Goal: Information Seeking & Learning: Learn about a topic

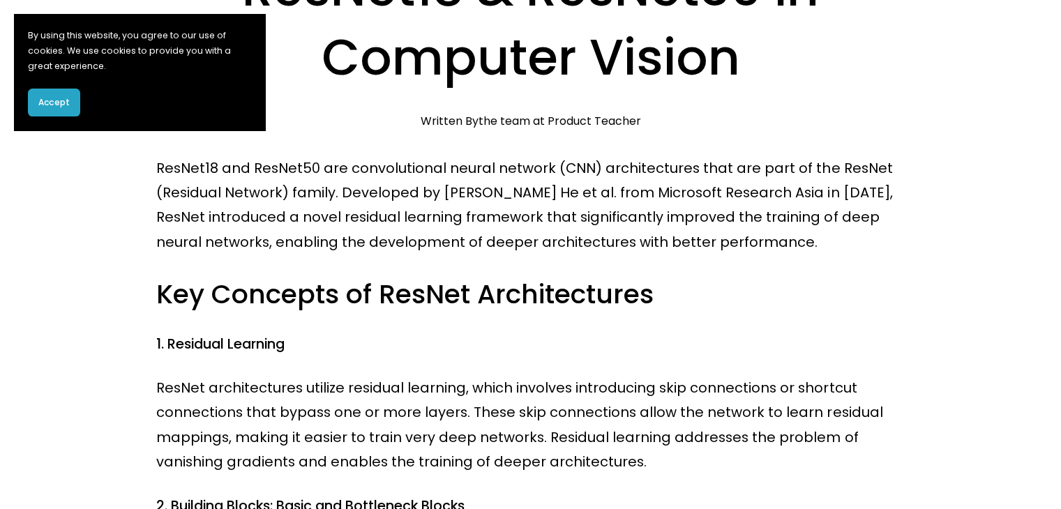
scroll to position [140, 0]
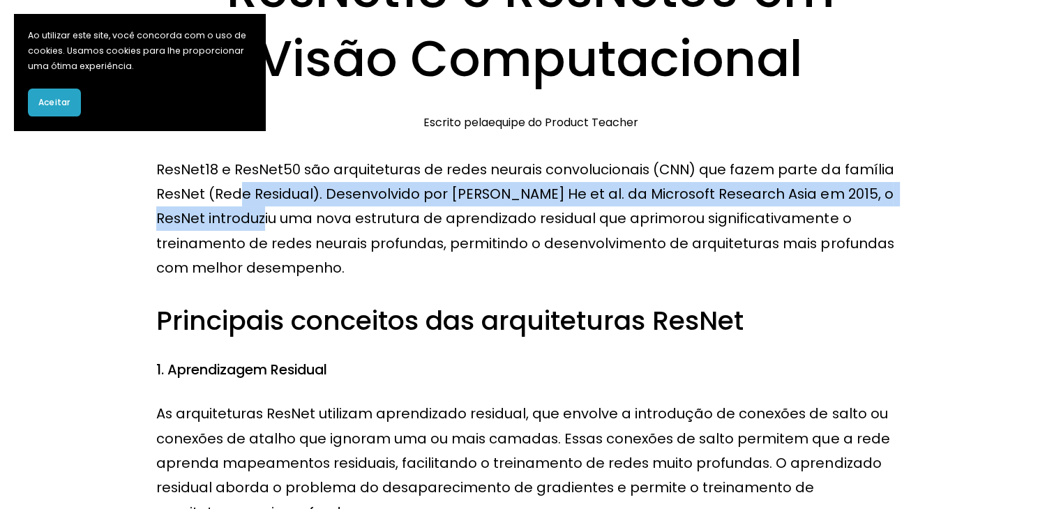
drag, startPoint x: 241, startPoint y: 183, endPoint x: 256, endPoint y: 224, distance: 43.9
click at [256, 224] on p "ResNet18 e ResNet50 são arquiteturas de redes neurais convolucionais (CNN) que …" at bounding box center [530, 219] width 748 height 123
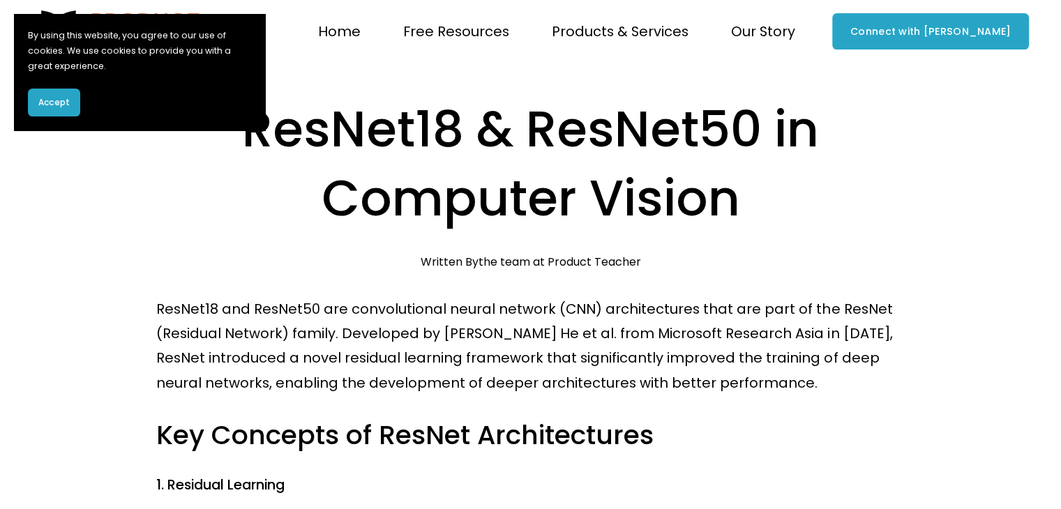
scroll to position [108, 0]
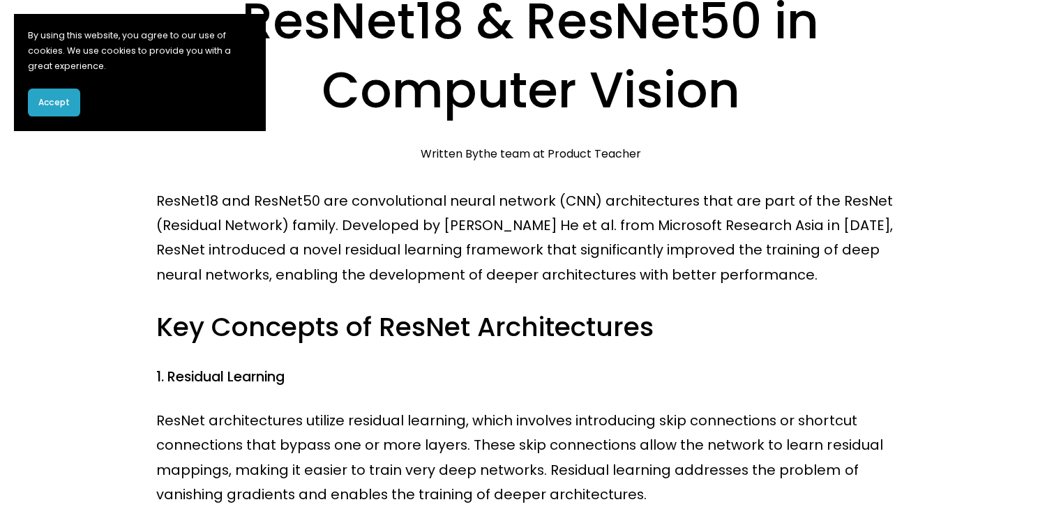
click at [592, 276] on p "ResNet18 and ResNet50 are convolutional neural network (CNN) architectures that…" at bounding box center [530, 238] width 748 height 99
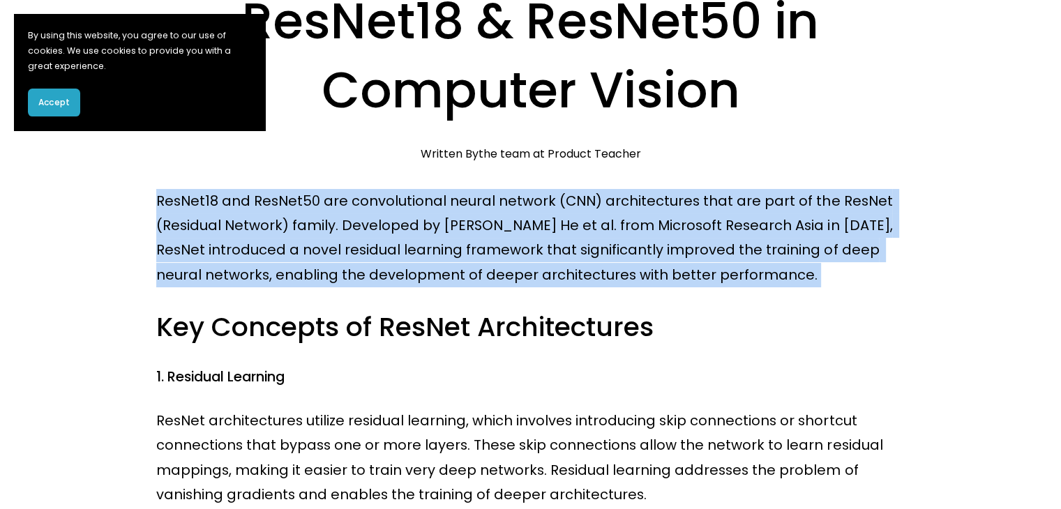
click at [592, 276] on p "ResNet18 and ResNet50 are convolutional neural network (CNN) architectures that…" at bounding box center [530, 238] width 748 height 99
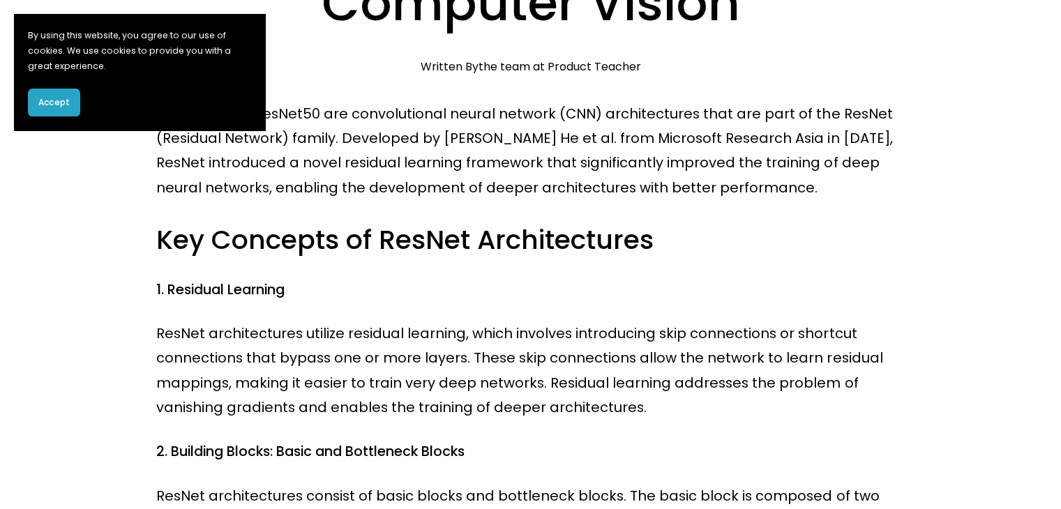
scroll to position [209, 0]
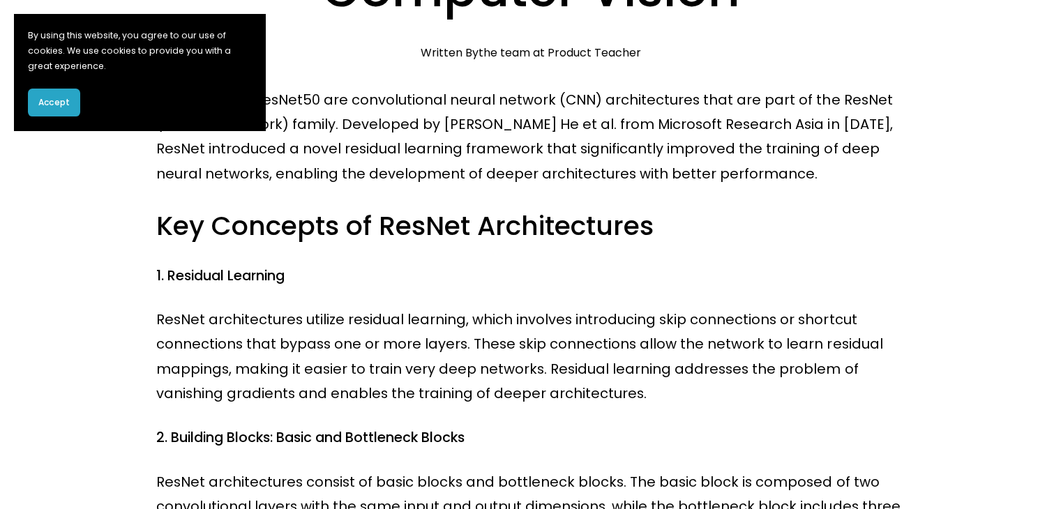
click at [65, 93] on button "Accept" at bounding box center [54, 103] width 52 height 28
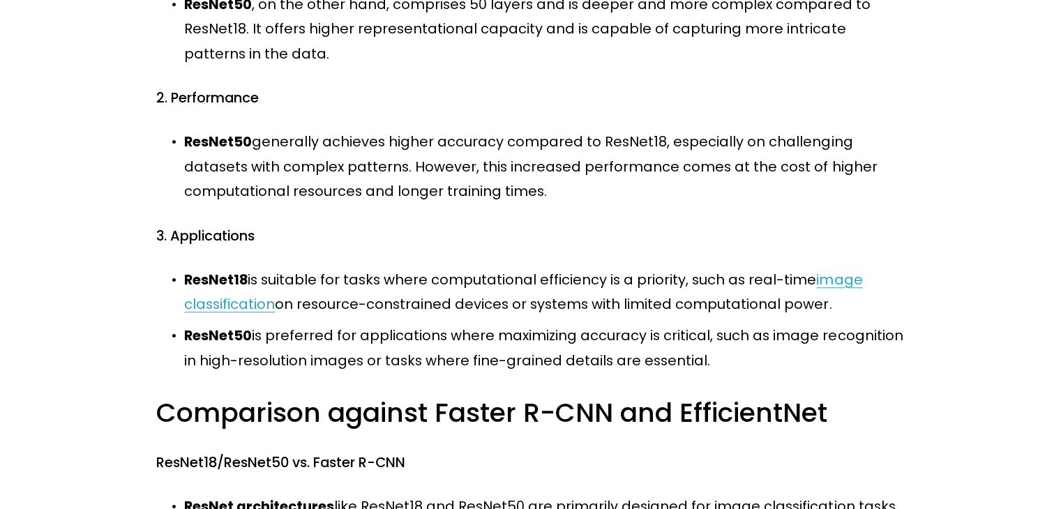
scroll to position [990, 0]
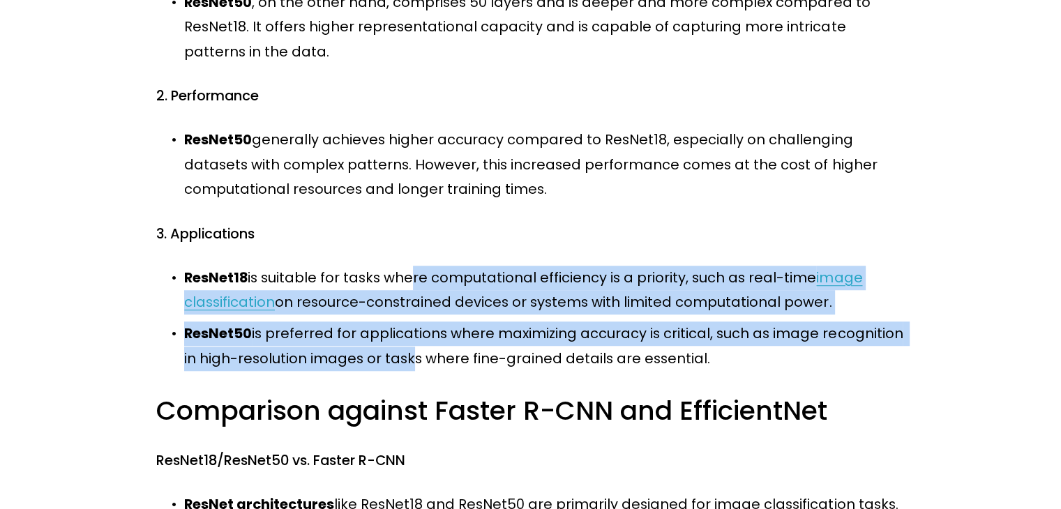
drag, startPoint x: 403, startPoint y: 273, endPoint x: 405, endPoint y: 364, distance: 91.4
click at [405, 364] on ul "ResNet18 is suitable for tasks where computational efficiency is a priority, su…" at bounding box center [530, 318] width 748 height 105
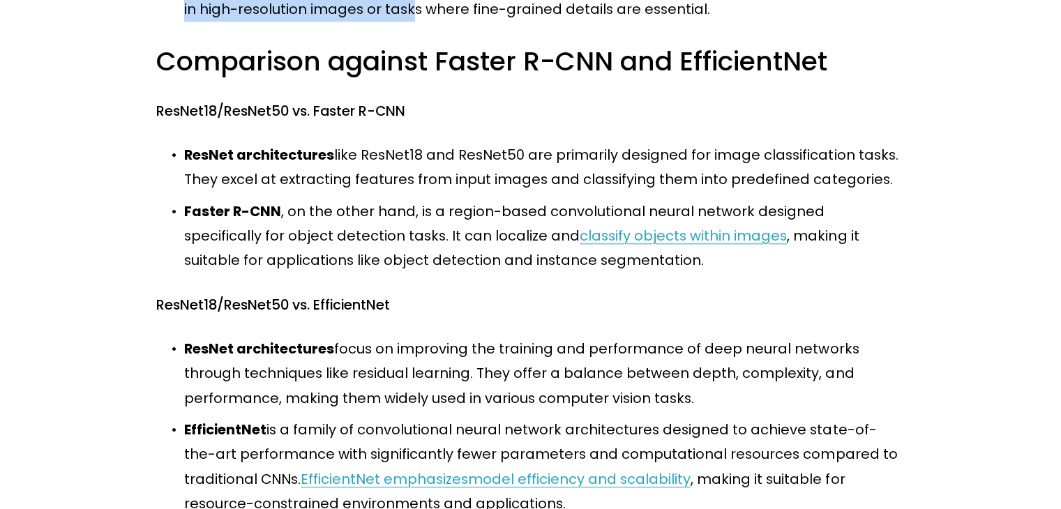
scroll to position [1341, 0]
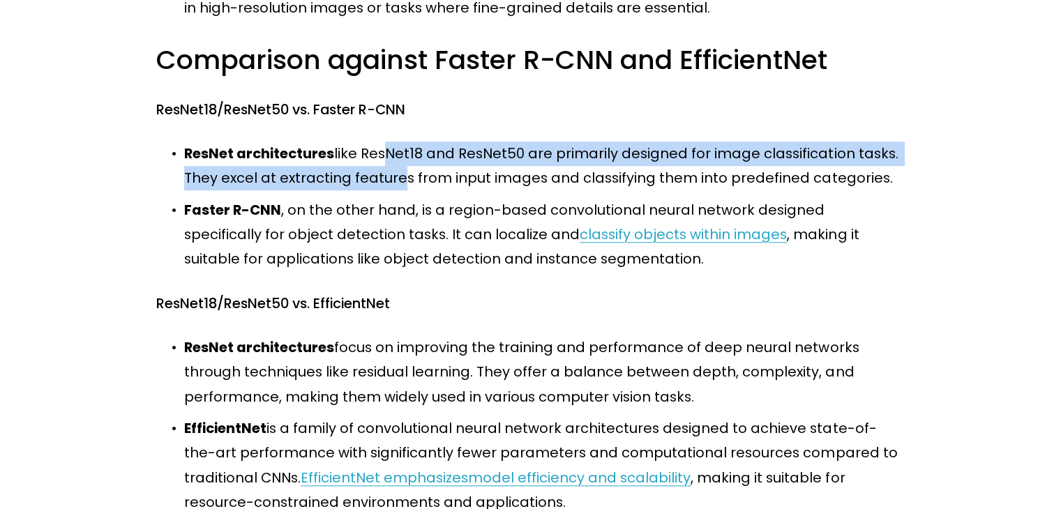
drag, startPoint x: 390, startPoint y: 184, endPoint x: 382, endPoint y: 152, distance: 33.0
click at [382, 152] on p "ResNet architectures like ResNet18 and ResNet50 are primarily designed for imag…" at bounding box center [544, 167] width 720 height 50
drag, startPoint x: 382, startPoint y: 152, endPoint x: 383, endPoint y: 187, distance: 34.9
click at [383, 187] on p "ResNet architectures like ResNet18 and ResNet50 are primarily designed for imag…" at bounding box center [544, 167] width 720 height 50
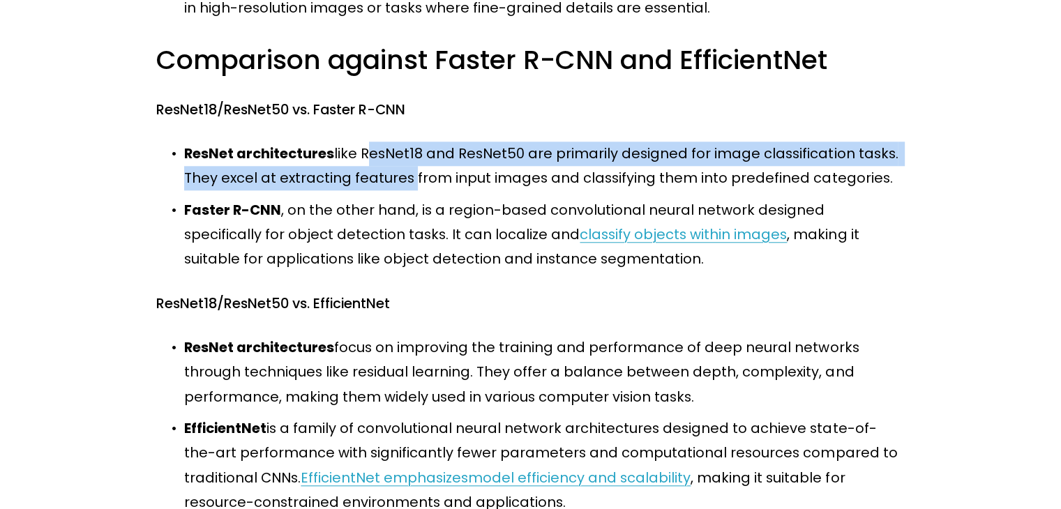
click at [383, 187] on p "ResNet architectures like ResNet18 and ResNet50 are primarily designed for imag…" at bounding box center [544, 167] width 720 height 50
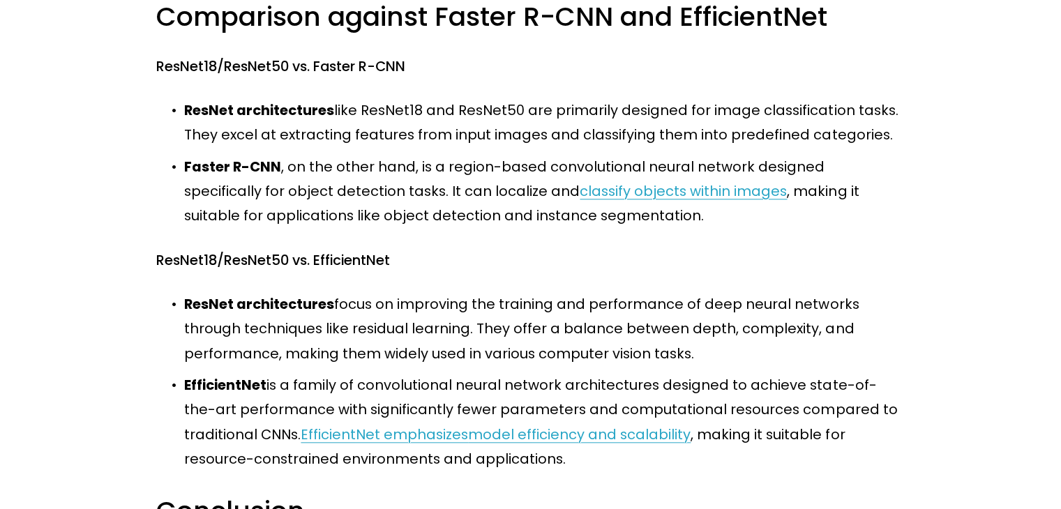
scroll to position [1385, 0]
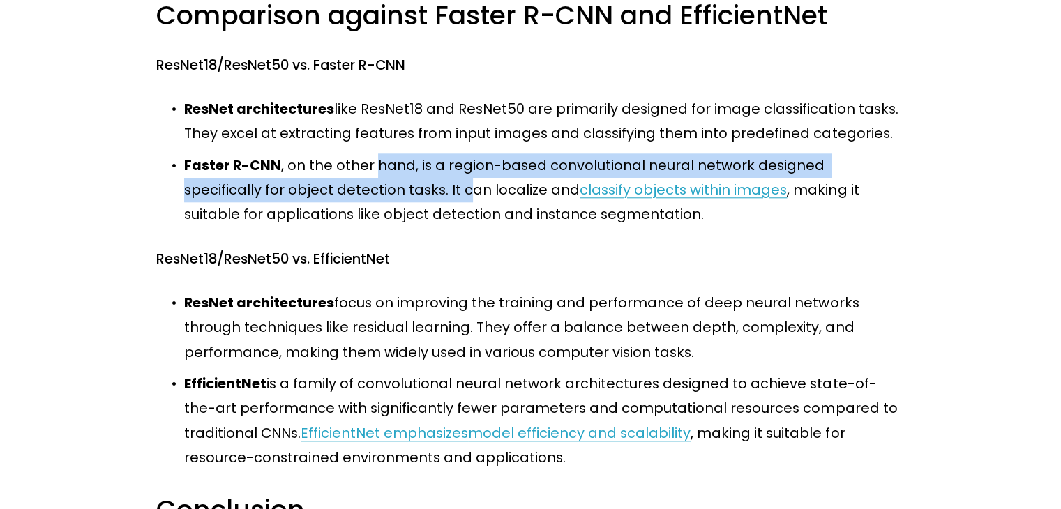
drag, startPoint x: 383, startPoint y: 187, endPoint x: 375, endPoint y: 152, distance: 35.7
click at [375, 152] on ul "ResNet architectures like ResNet18 and ResNet50 are primarily designed for imag…" at bounding box center [530, 162] width 748 height 130
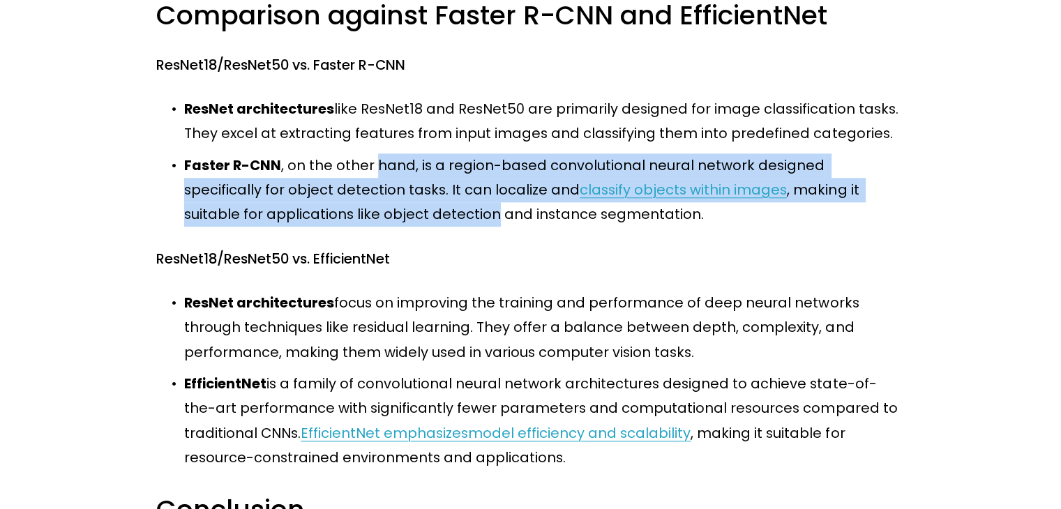
drag, startPoint x: 375, startPoint y: 152, endPoint x: 377, endPoint y: 215, distance: 62.8
click at [377, 215] on ul "ResNet architectures like ResNet18 and ResNet50 are primarily designed for imag…" at bounding box center [530, 162] width 748 height 130
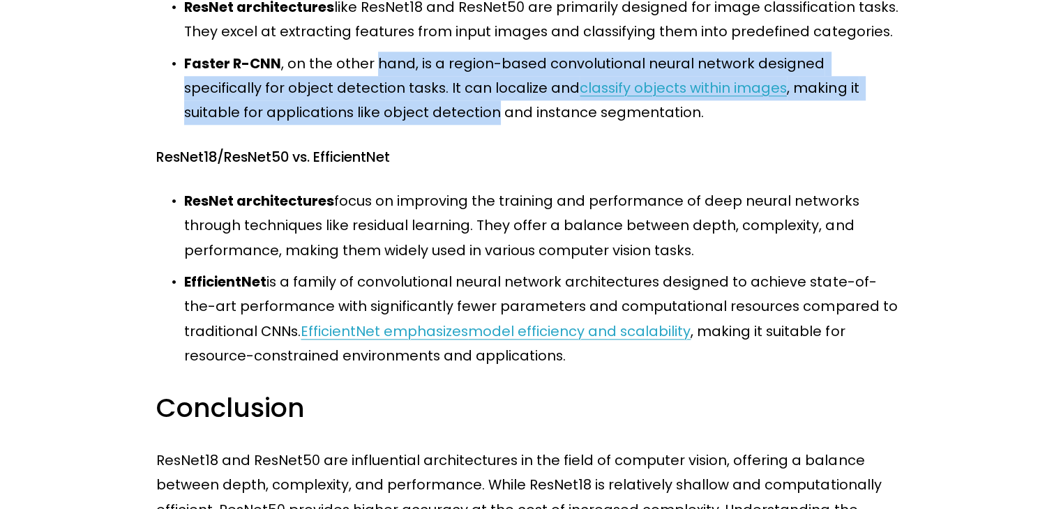
scroll to position [1500, 0]
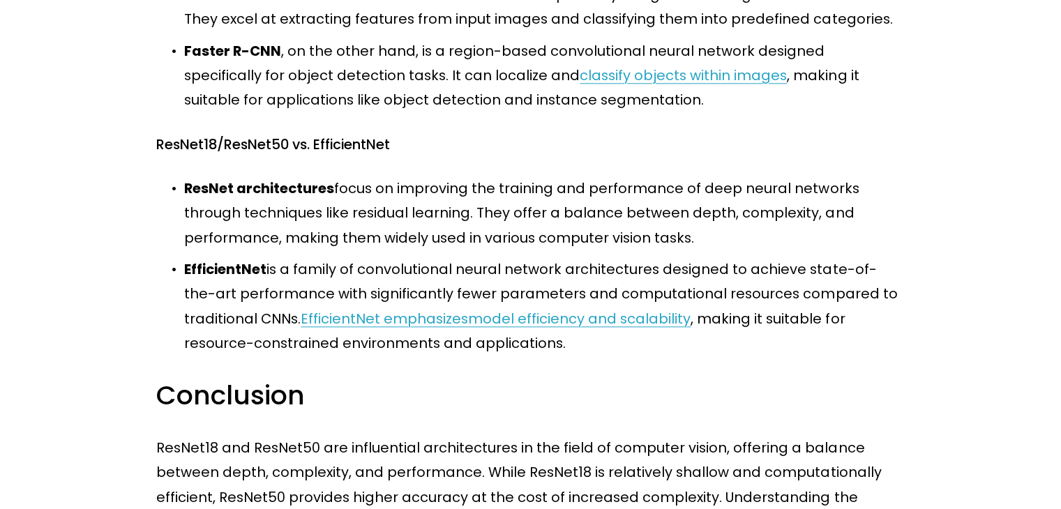
click at [377, 215] on p "ResNet architectures focus on improving the training and performance of deep ne…" at bounding box center [544, 213] width 720 height 74
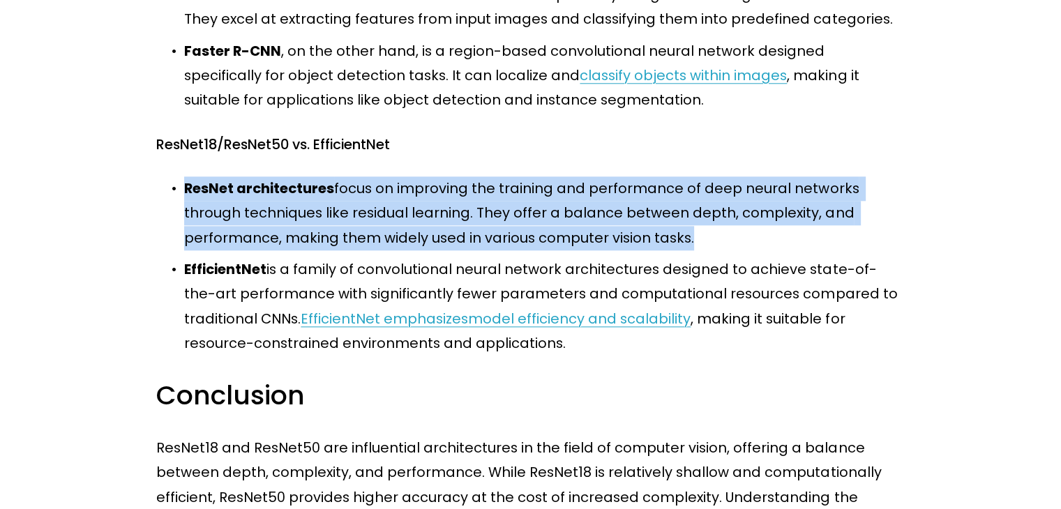
click at [377, 215] on p "ResNet architectures focus on improving the training and performance of deep ne…" at bounding box center [544, 213] width 720 height 74
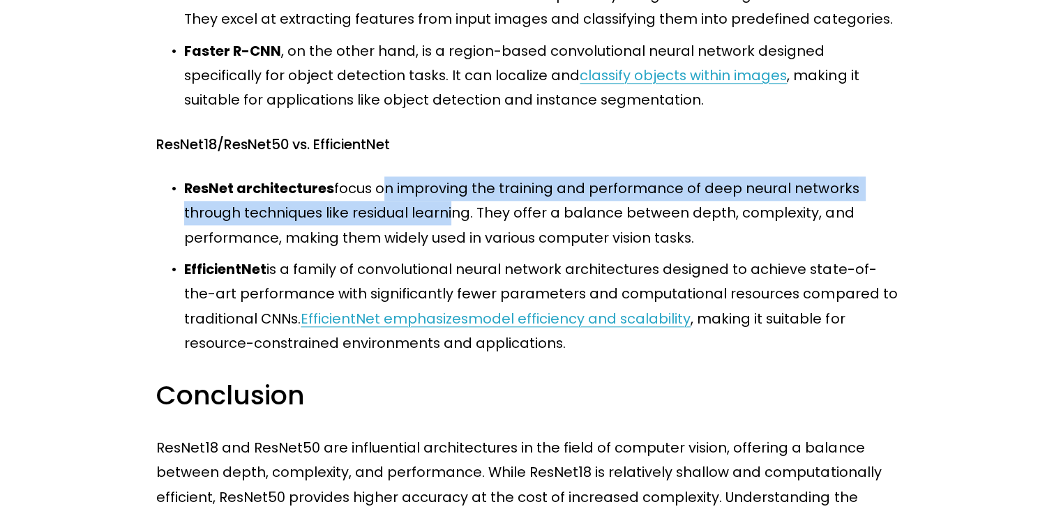
drag, startPoint x: 379, startPoint y: 192, endPoint x: 382, endPoint y: 221, distance: 29.4
click at [382, 221] on p "ResNet architectures focus on improving the training and performance of deep ne…" at bounding box center [544, 213] width 720 height 74
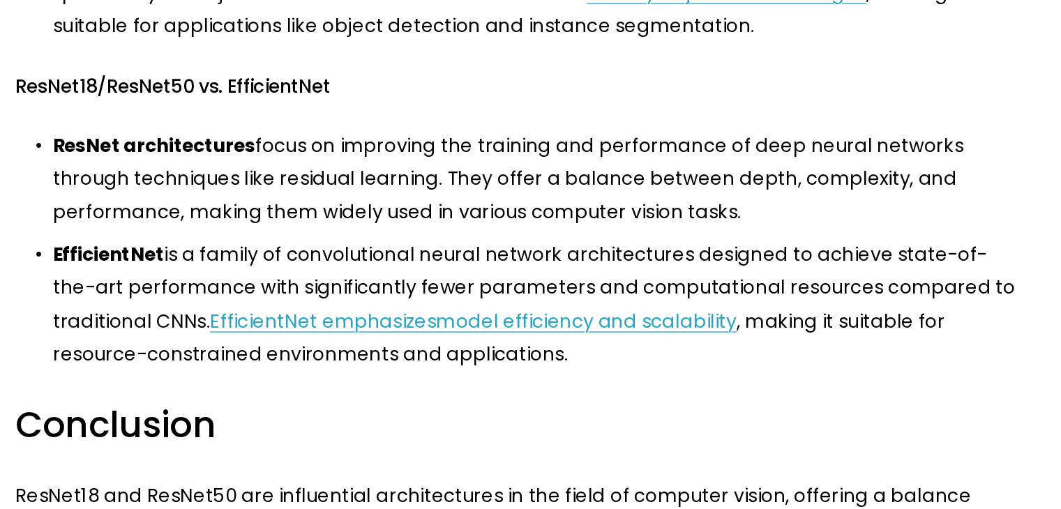
scroll to position [1535, 0]
